Goal: Transaction & Acquisition: Purchase product/service

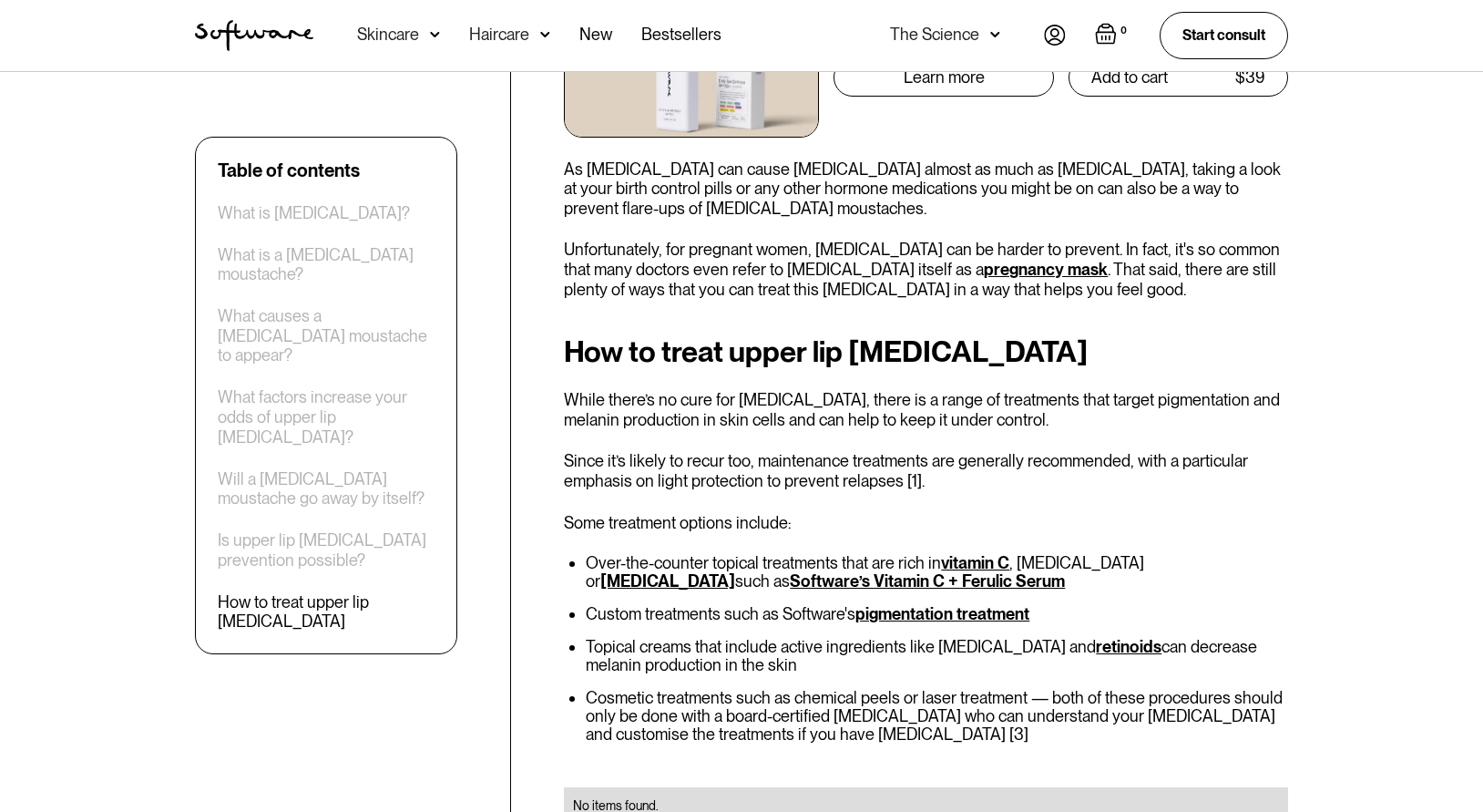
scroll to position [2933, 0]
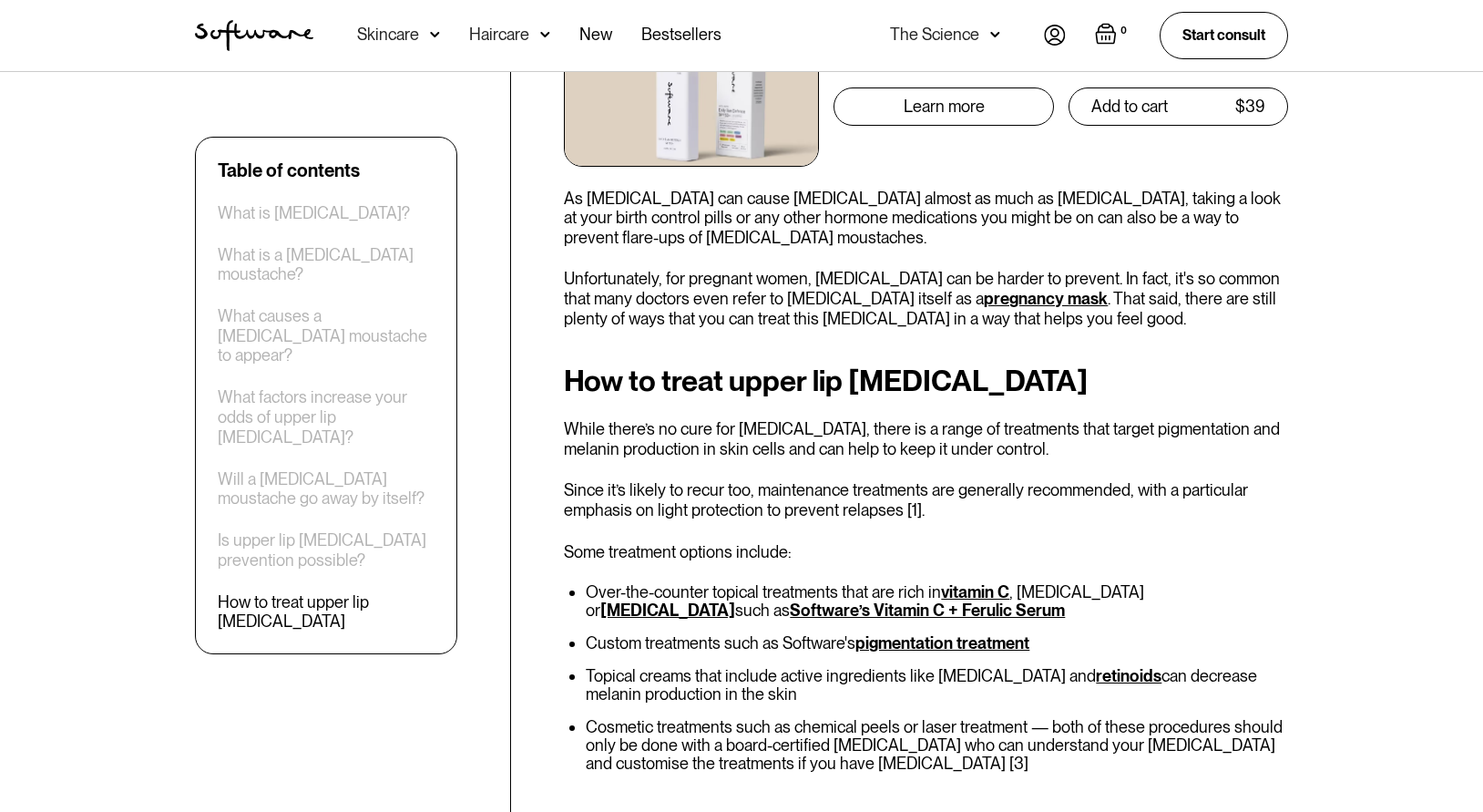
click at [790, 600] on link "Software’s Vitamin C + Ferulic Serum" at bounding box center [927, 609] width 275 height 19
